Goal: Task Accomplishment & Management: Use online tool/utility

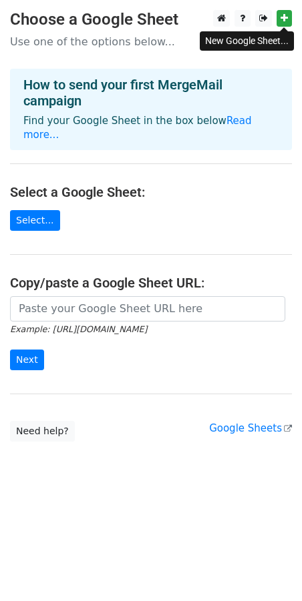
click at [287, 24] on link at bounding box center [283, 18] width 15 height 17
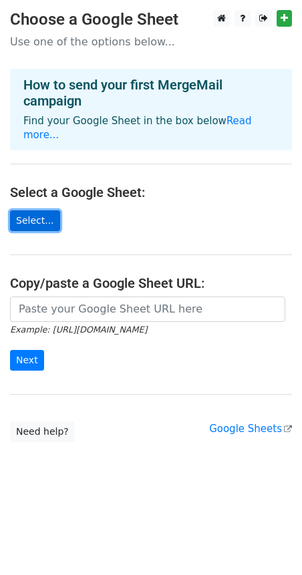
click at [35, 212] on link "Select..." at bounding box center [35, 220] width 50 height 21
click at [255, 59] on main "Choose a Google Sheet Use one of the options below... How to send your first Me…" at bounding box center [151, 226] width 302 height 432
click at [132, 95] on h4 "How to send your first MergeMail campaign" at bounding box center [150, 93] width 255 height 32
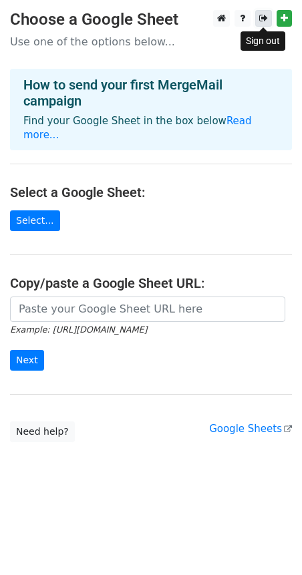
click at [271, 19] on link at bounding box center [263, 18] width 17 height 17
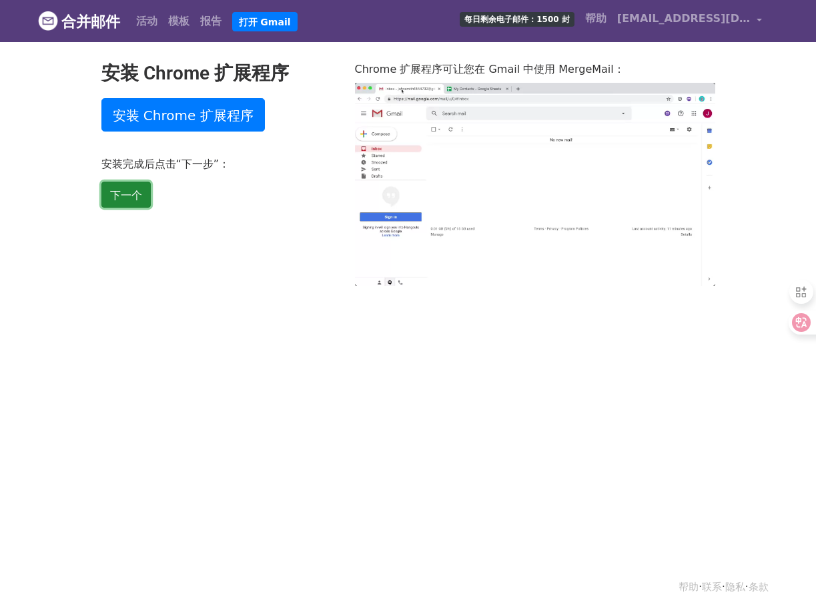
click at [123, 187] on link "下一个" at bounding box center [125, 195] width 49 height 26
type input "9.57"
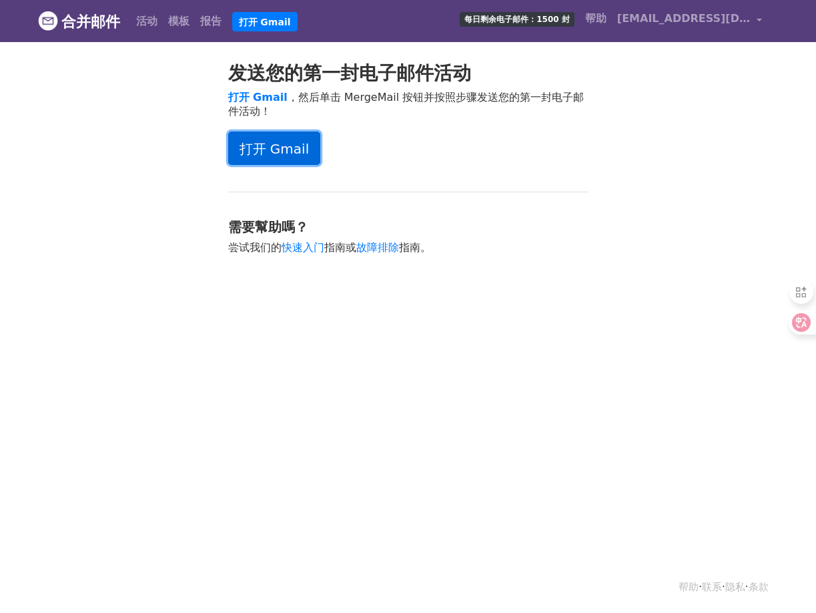
click at [272, 153] on font "打开 Gmail" at bounding box center [275, 149] width 70 height 16
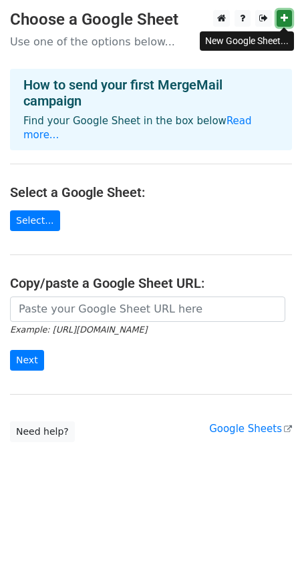
click at [282, 19] on icon at bounding box center [283, 17] width 7 height 9
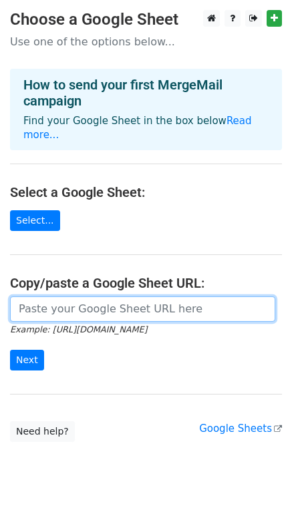
click at [140, 304] on input "url" at bounding box center [142, 308] width 265 height 25
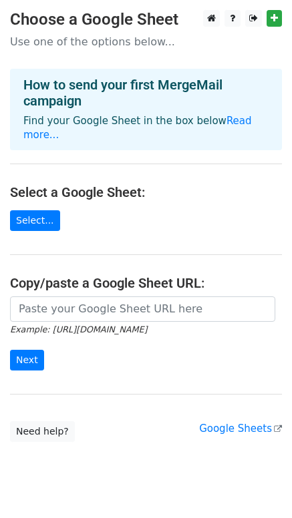
click at [139, 308] on form "Example: [URL][DOMAIN_NAME] Next" at bounding box center [146, 333] width 272 height 75
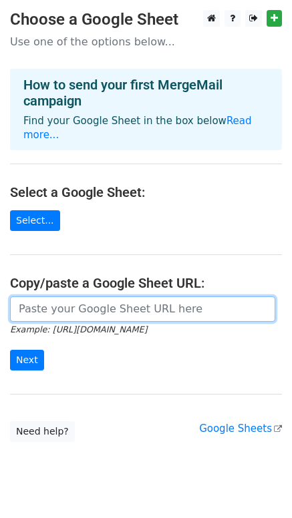
click at [132, 296] on input "url" at bounding box center [142, 308] width 265 height 25
paste input "[URL][DOMAIN_NAME]"
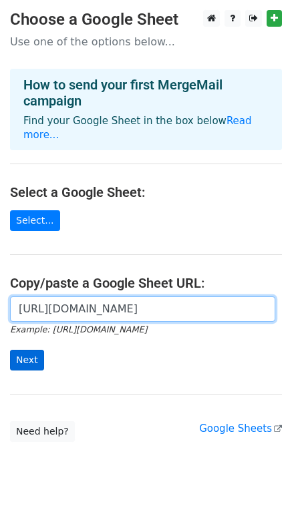
type input "[URL][DOMAIN_NAME]"
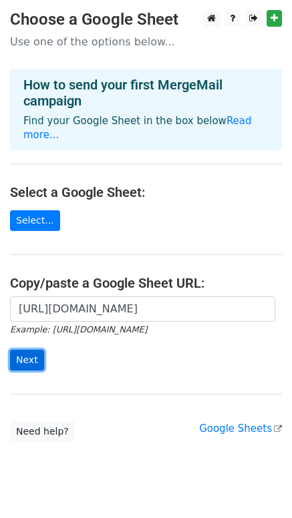
click at [15, 350] on input "Next" at bounding box center [27, 360] width 34 height 21
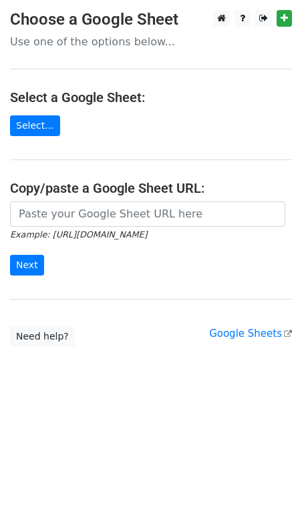
click at [143, 227] on form "Example: https://docs.google.com/spreadsheets/d/abc/edit Next" at bounding box center [151, 239] width 282 height 75
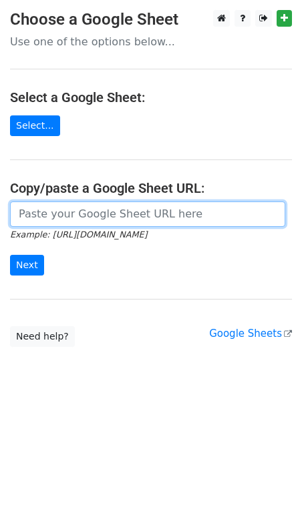
click at [139, 220] on input "url" at bounding box center [147, 214] width 275 height 25
paste input "https://docs.google.com/spreadsheets/d/1kvLu6zNahZmCK4jeCM8KxKul2xua462udu69OpN…"
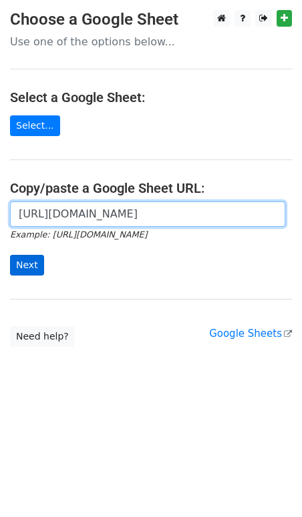
type input "https://docs.google.com/spreadsheets/d/1kvLu6zNahZmCK4jeCM8KxKul2xua462udu69OpN…"
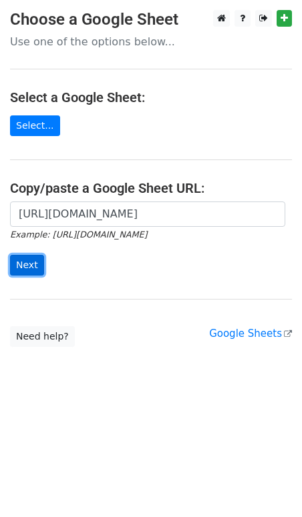
click at [33, 265] on input "Next" at bounding box center [27, 265] width 34 height 21
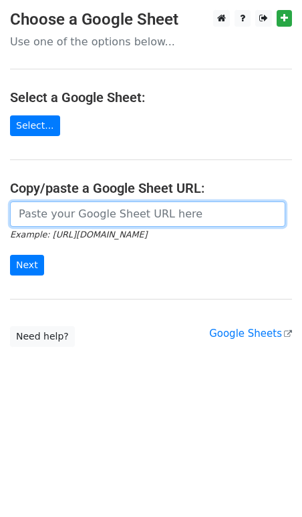
click at [127, 216] on input "url" at bounding box center [147, 214] width 275 height 25
paste input "https://docs.google.com/spreadsheets/d/1kvLu6zNahZmCK4jeCM8KxKul2xua462udu69OpN…"
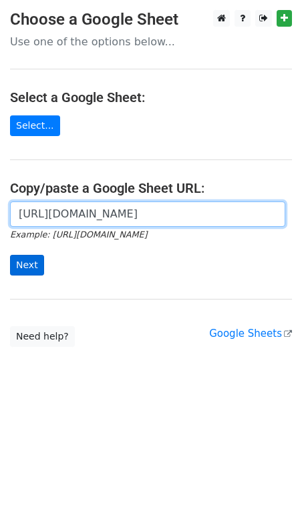
type input "https://docs.google.com/spreadsheets/d/1kvLu6zNahZmCK4jeCM8KxKul2xua462udu69OpN…"
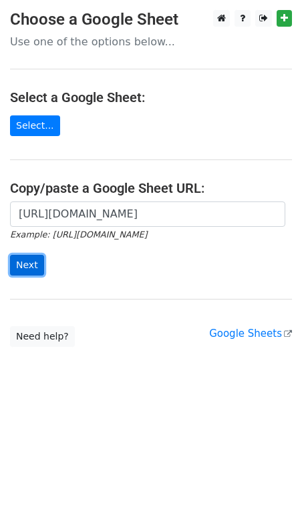
click at [22, 262] on input "Next" at bounding box center [27, 265] width 34 height 21
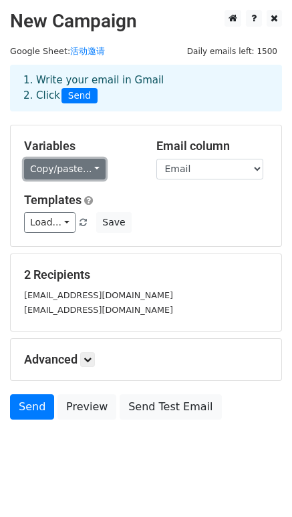
click at [88, 172] on link "Copy/paste..." at bounding box center [64, 169] width 81 height 21
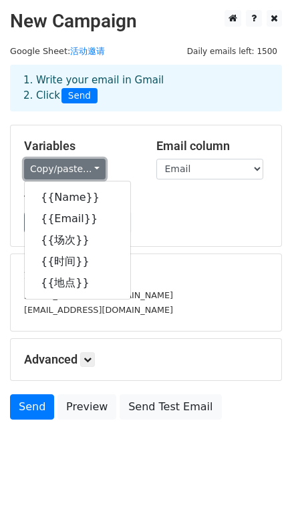
click at [88, 172] on link "Copy/paste..." at bounding box center [64, 169] width 81 height 21
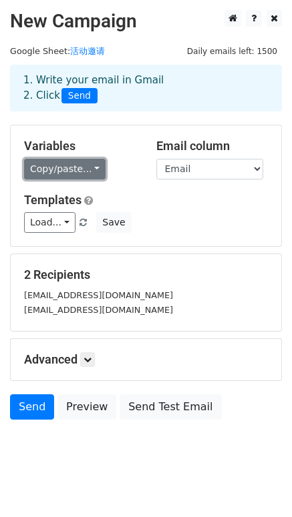
click at [88, 172] on link "Copy/paste..." at bounding box center [64, 169] width 81 height 21
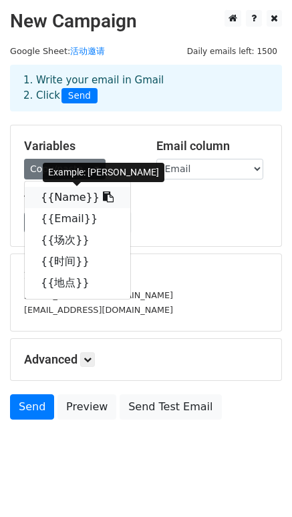
click at [103, 199] on icon at bounding box center [108, 197] width 11 height 11
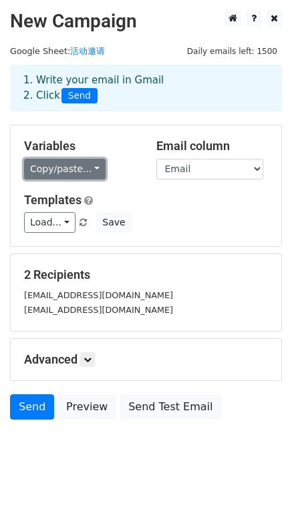
click at [92, 177] on link "Copy/paste..." at bounding box center [64, 169] width 81 height 21
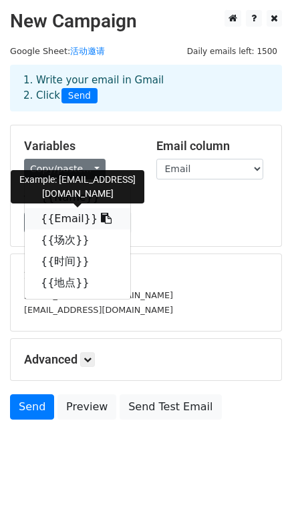
click at [101, 220] on icon at bounding box center [106, 218] width 11 height 11
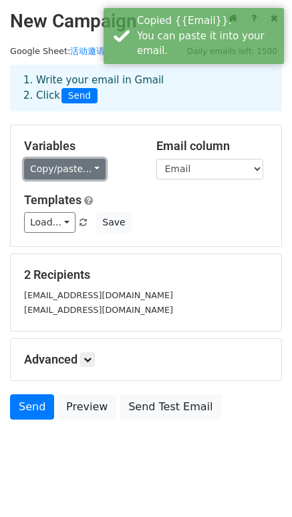
click at [90, 166] on link "Copy/paste..." at bounding box center [64, 169] width 81 height 21
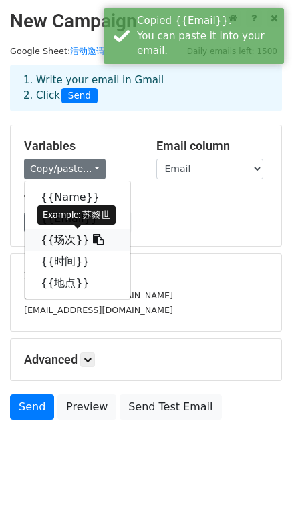
click at [93, 240] on icon at bounding box center [98, 239] width 11 height 11
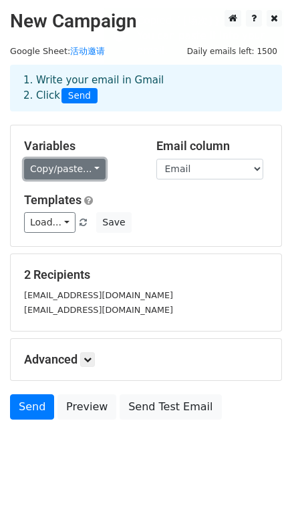
click at [83, 166] on link "Copy/paste..." at bounding box center [64, 169] width 81 height 21
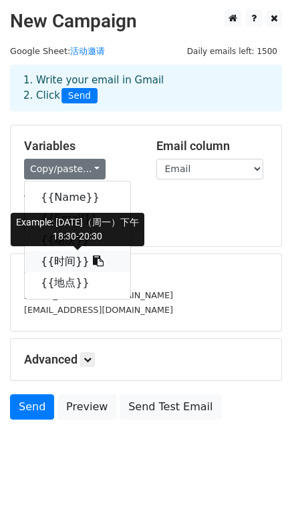
click at [93, 261] on icon at bounding box center [98, 261] width 11 height 11
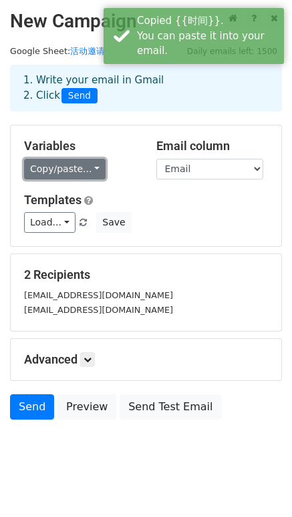
click at [86, 173] on link "Copy/paste..." at bounding box center [64, 169] width 81 height 21
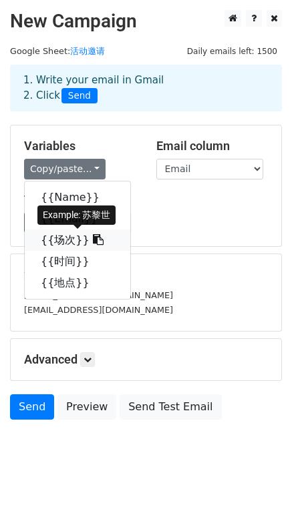
click at [93, 240] on icon at bounding box center [98, 239] width 11 height 11
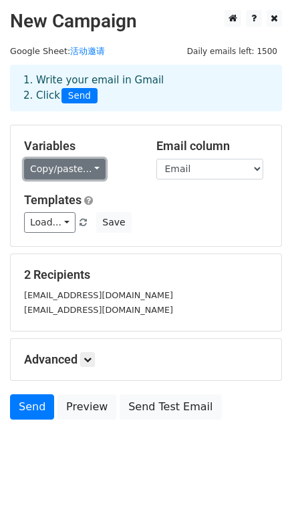
click at [95, 163] on link "Copy/paste..." at bounding box center [64, 169] width 81 height 21
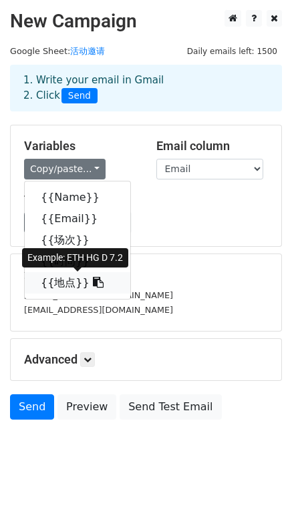
click at [93, 284] on icon at bounding box center [98, 282] width 11 height 11
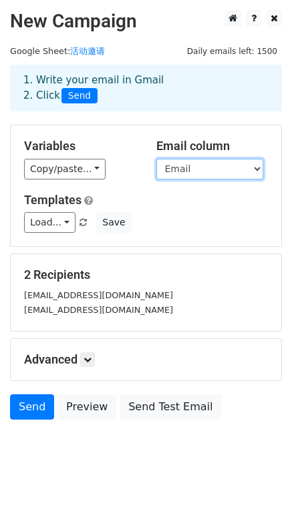
click at [205, 167] on select "Name Email 场次 时间 地点" at bounding box center [209, 169] width 107 height 21
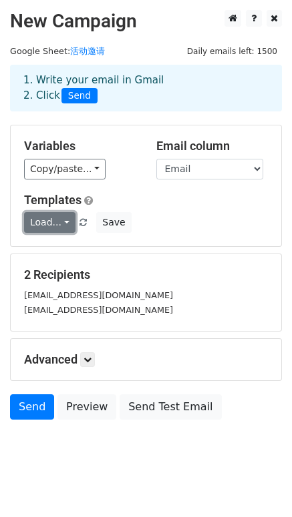
click at [50, 228] on link "Load..." at bounding box center [49, 222] width 51 height 21
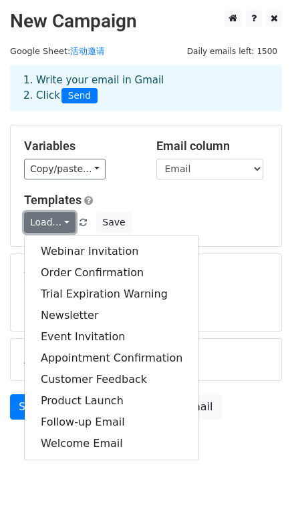
click at [50, 228] on link "Load..." at bounding box center [49, 222] width 51 height 21
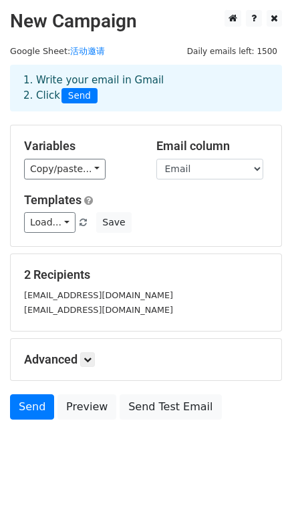
click at [119, 95] on div "1. Write your email in Gmail 2. Click Send" at bounding box center [145, 88] width 265 height 31
click at [73, 95] on span "Send" at bounding box center [79, 96] width 36 height 16
